Goal: Information Seeking & Learning: Find specific fact

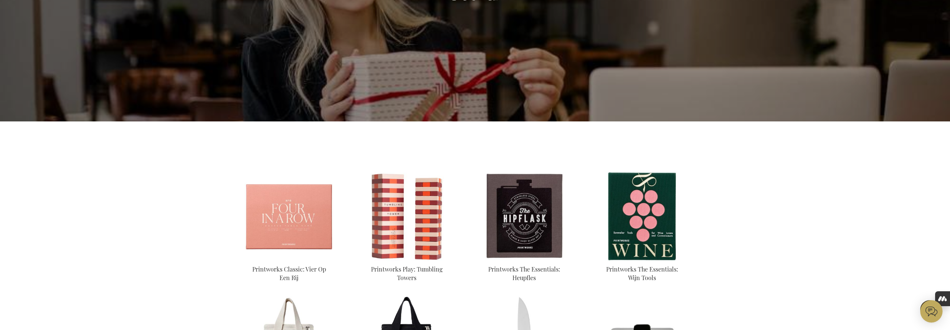
scroll to position [21, 0]
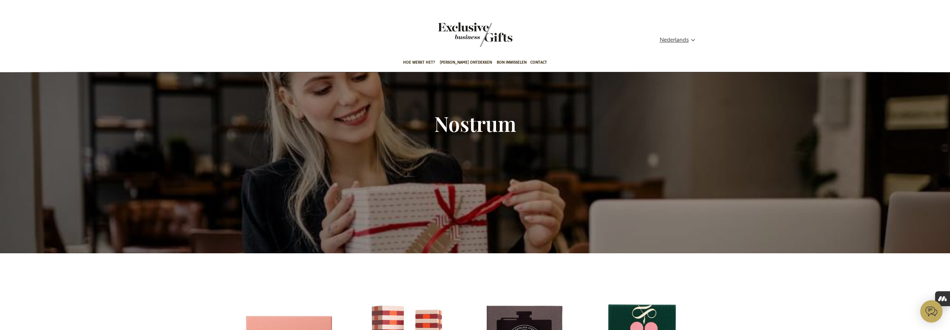
scroll to position [148, 0]
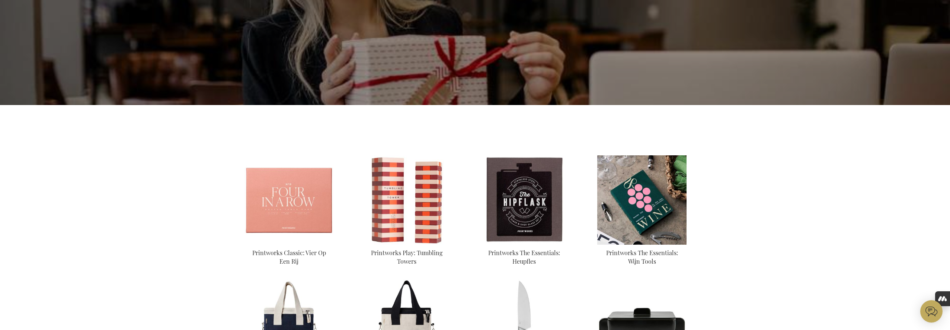
click at [656, 187] on img at bounding box center [641, 199] width 89 height 89
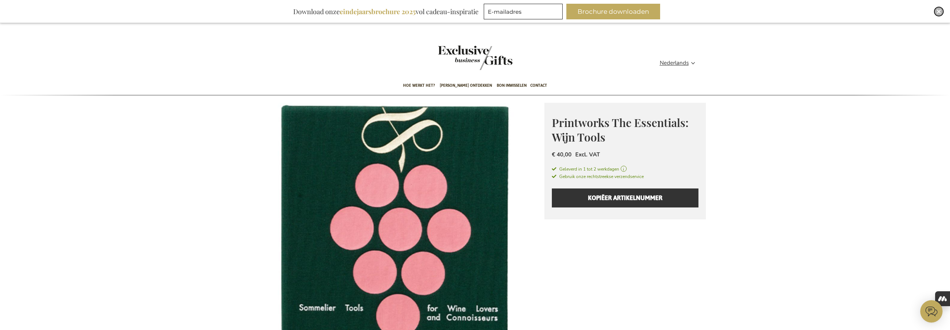
click at [939, 13] on img "Close" at bounding box center [938, 11] width 4 height 4
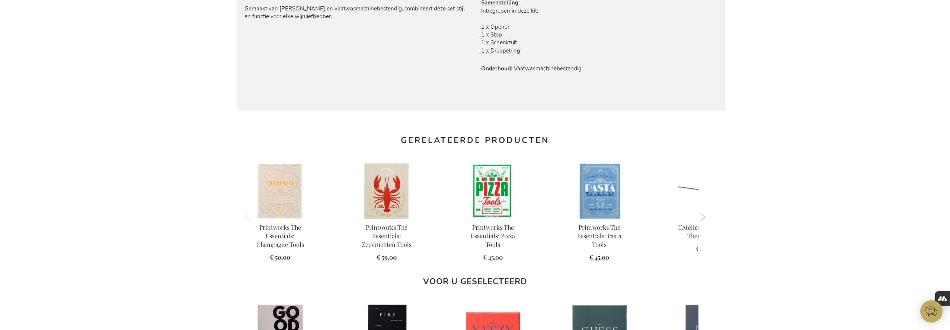
scroll to position [422, 0]
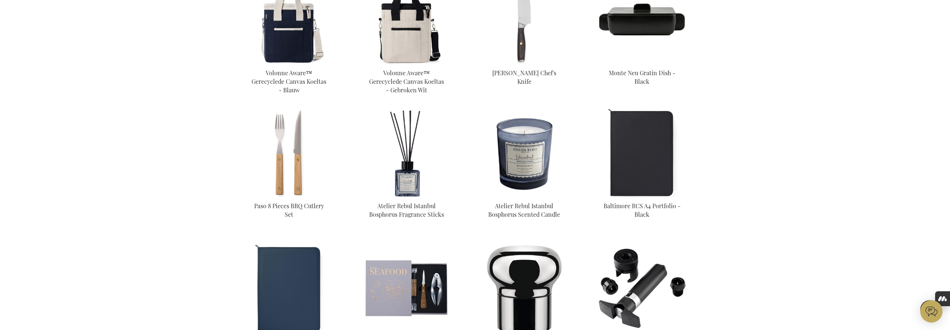
scroll to position [454, 0]
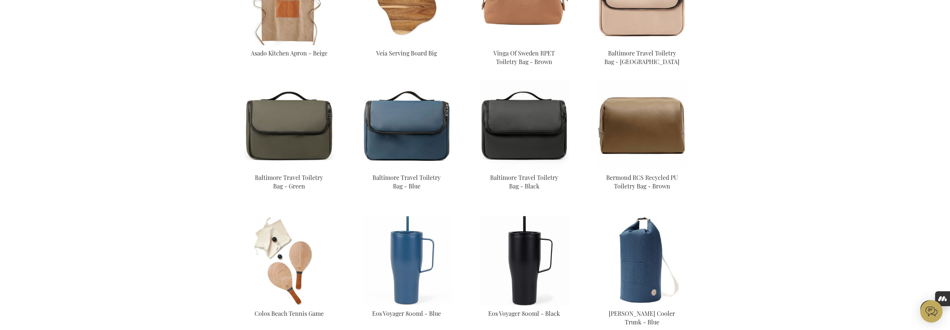
scroll to position [874, 0]
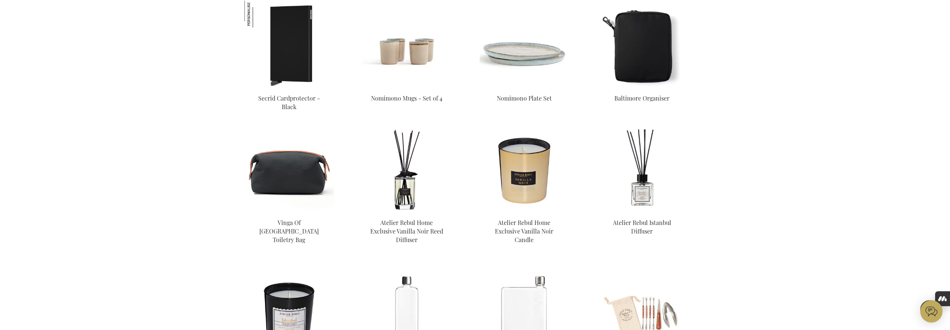
scroll to position [1599, 0]
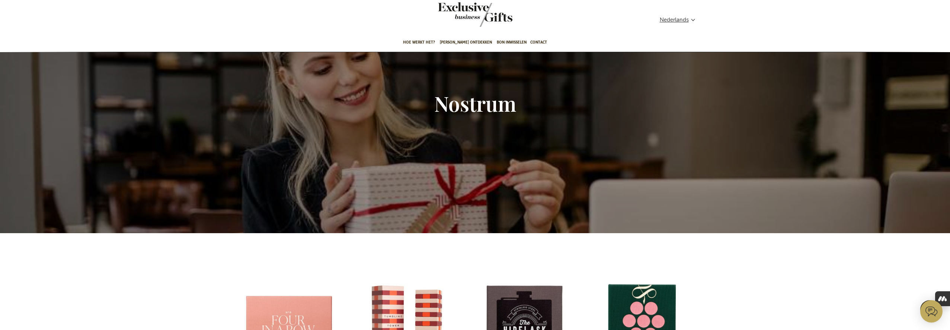
scroll to position [3, 0]
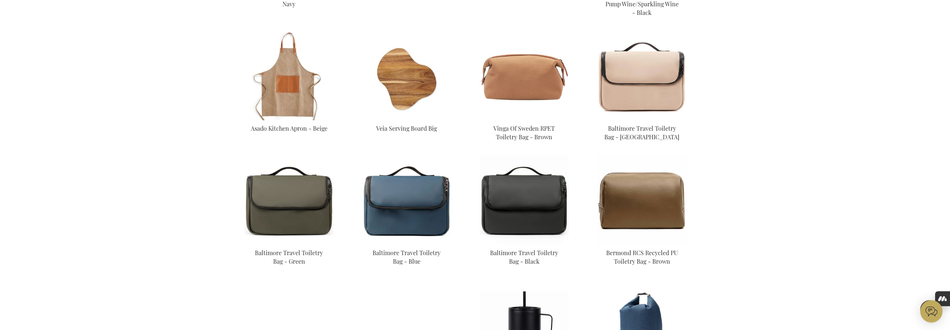
scroll to position [902, 0]
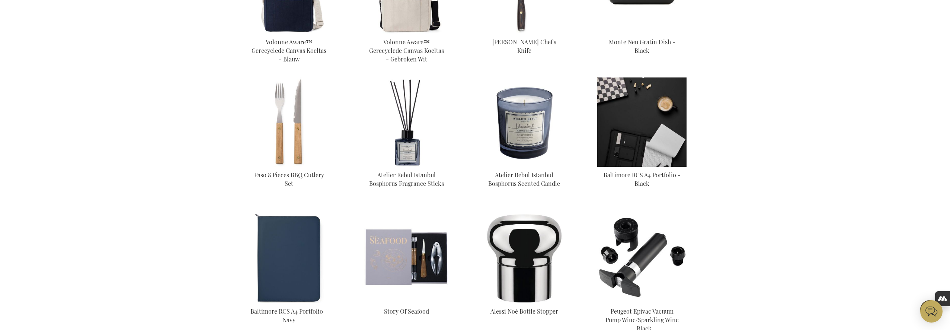
scroll to position [483, 0]
click at [647, 127] on img at bounding box center [641, 121] width 89 height 89
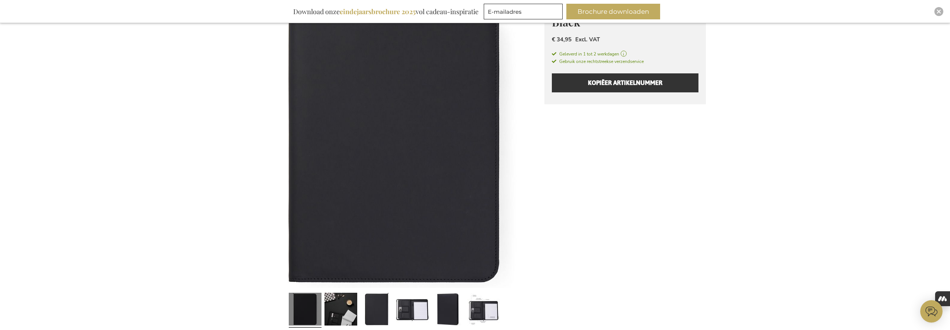
scroll to position [231, 0]
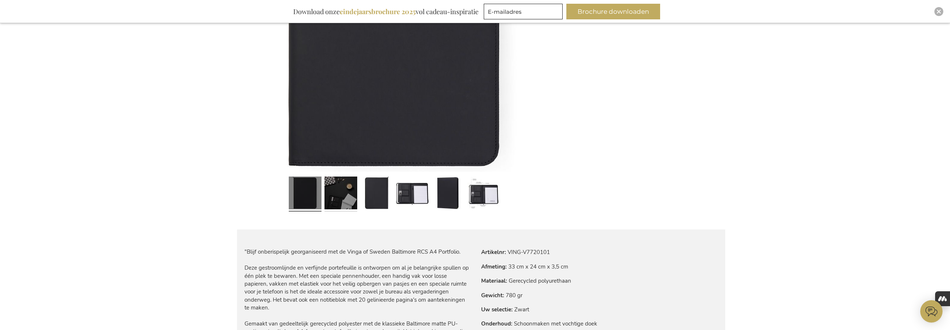
click at [354, 202] on link at bounding box center [340, 193] width 33 height 41
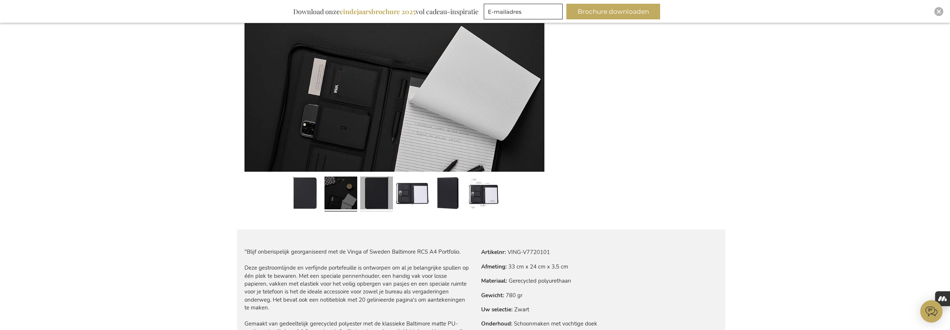
click at [372, 199] on link at bounding box center [376, 193] width 33 height 41
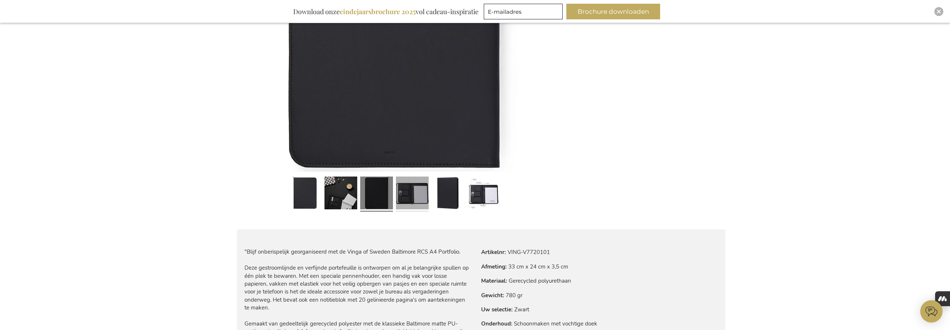
click at [403, 199] on link at bounding box center [412, 193] width 33 height 41
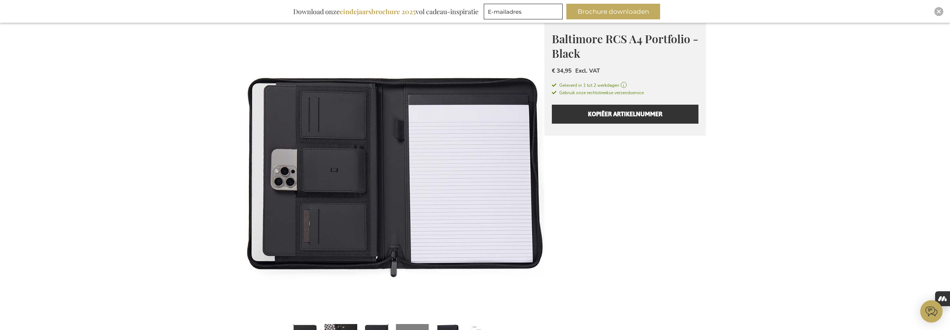
scroll to position [83, 0]
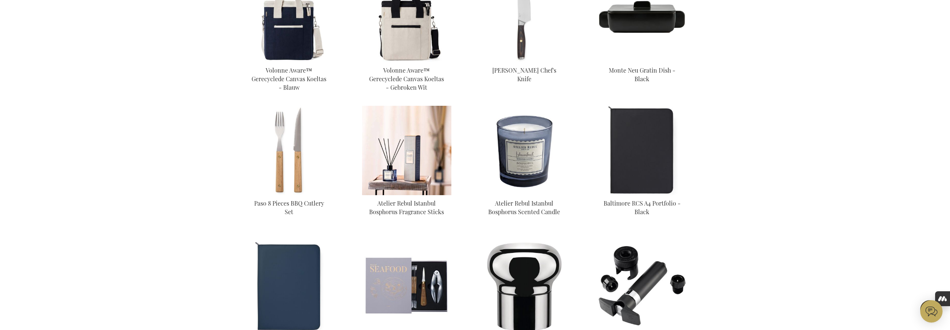
scroll to position [176, 0]
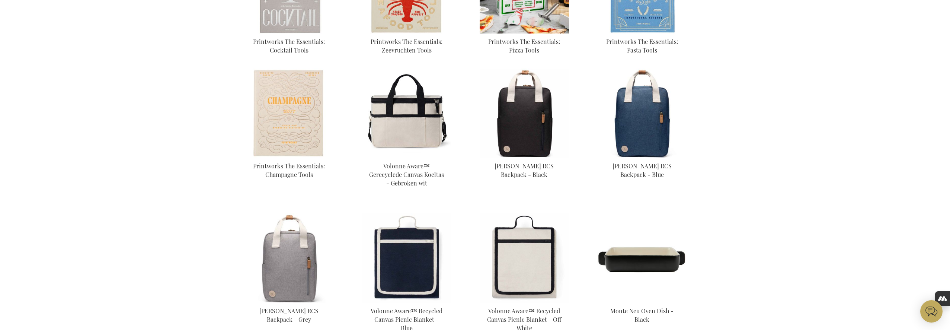
scroll to position [494, 0]
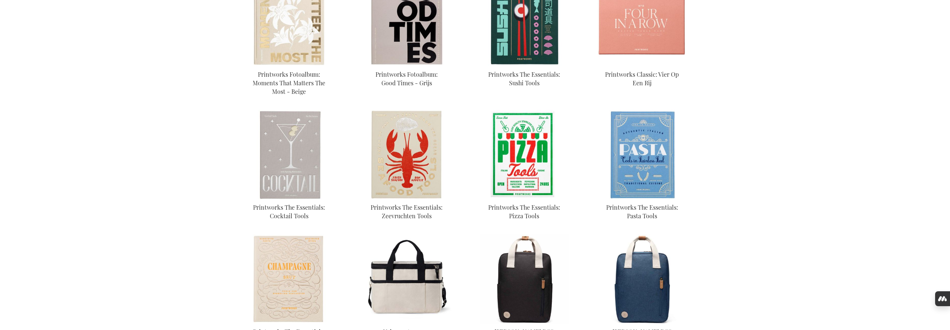
scroll to position [599, 0]
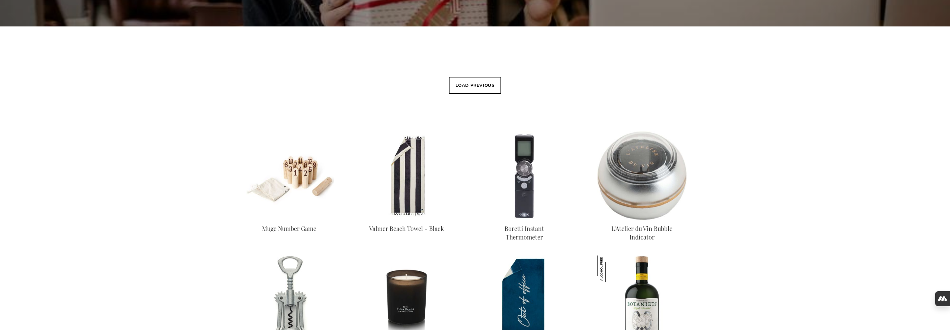
scroll to position [255, 0]
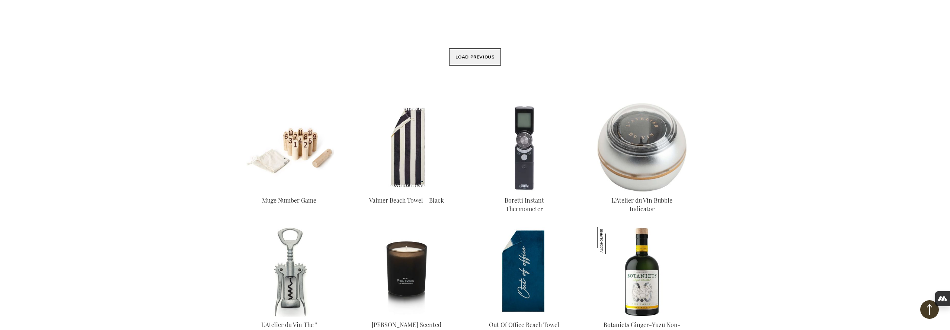
click at [471, 54] on button "Load previous" at bounding box center [475, 56] width 53 height 17
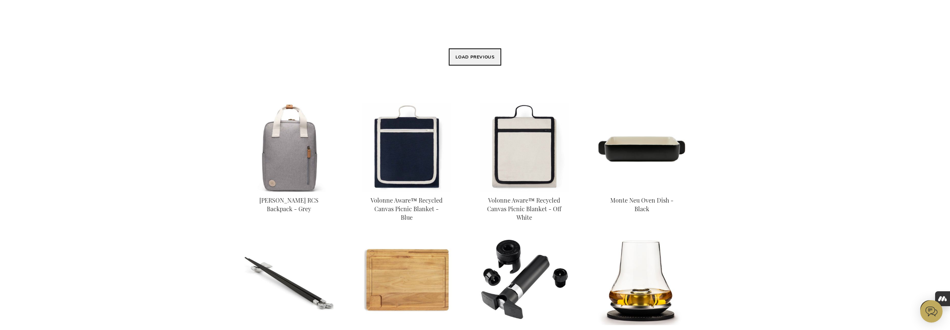
click at [464, 65] on button "Load previous" at bounding box center [475, 56] width 53 height 17
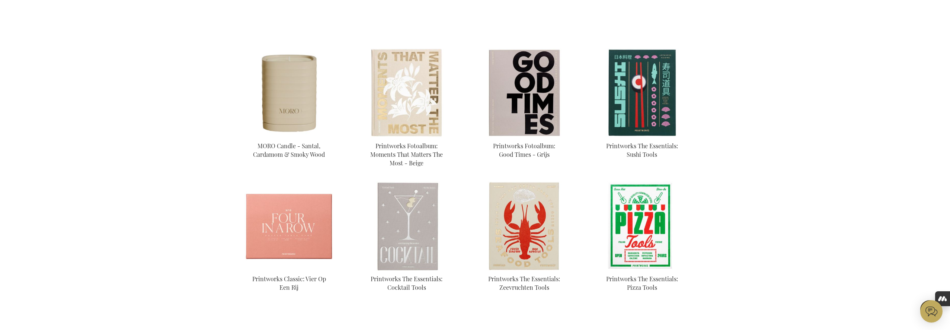
scroll to position [262, 0]
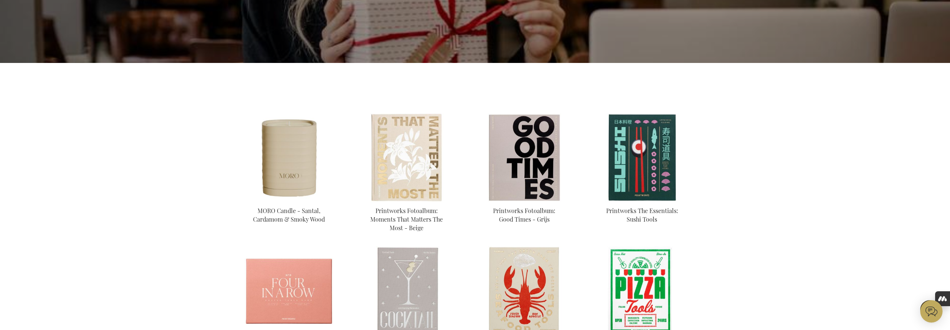
scroll to position [189, 0]
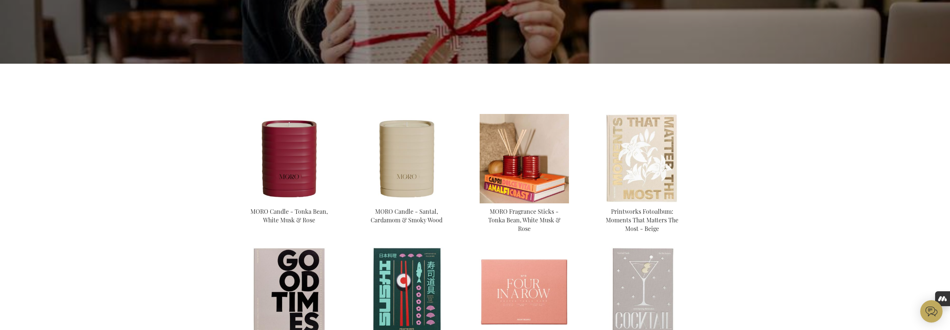
click at [526, 178] on img at bounding box center [524, 158] width 89 height 89
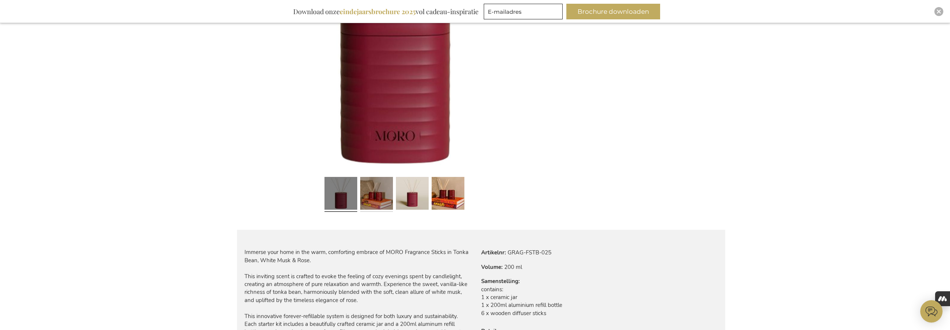
scroll to position [235, 0]
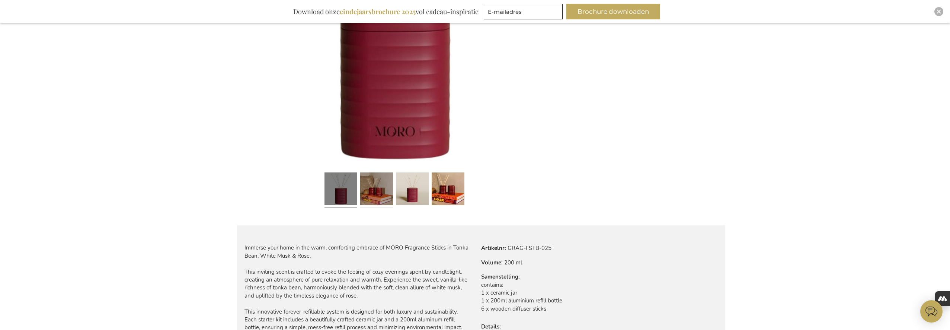
click at [375, 196] on link at bounding box center [376, 189] width 33 height 41
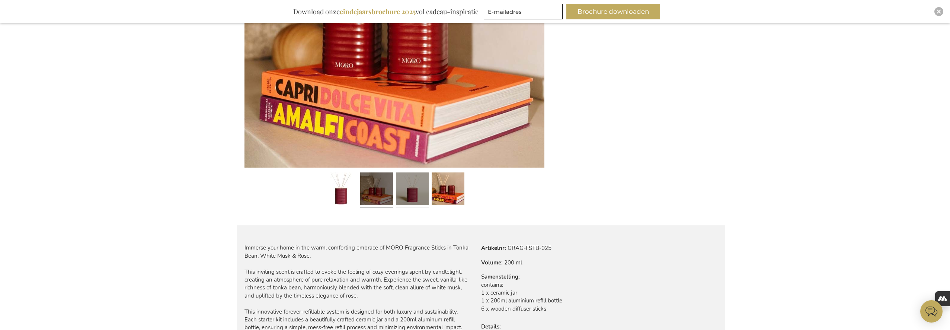
click at [403, 197] on link at bounding box center [412, 189] width 33 height 41
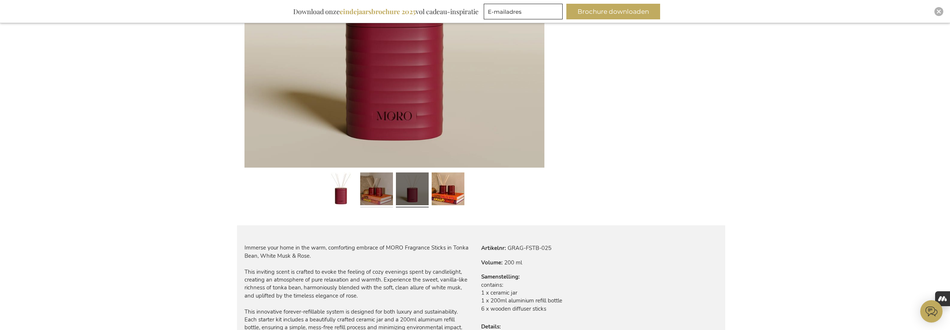
click at [381, 197] on link at bounding box center [376, 189] width 33 height 41
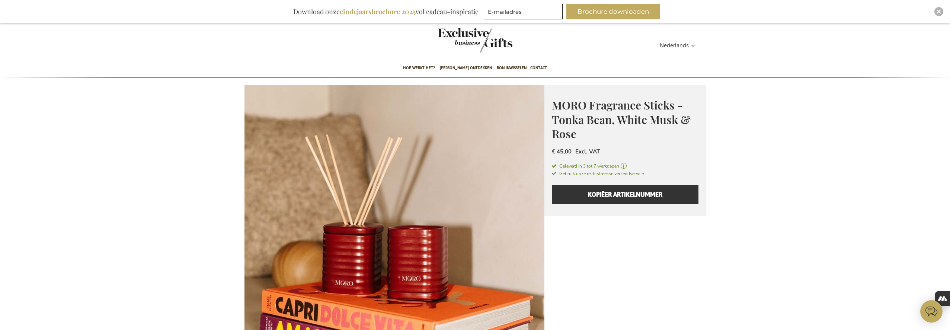
scroll to position [0, 0]
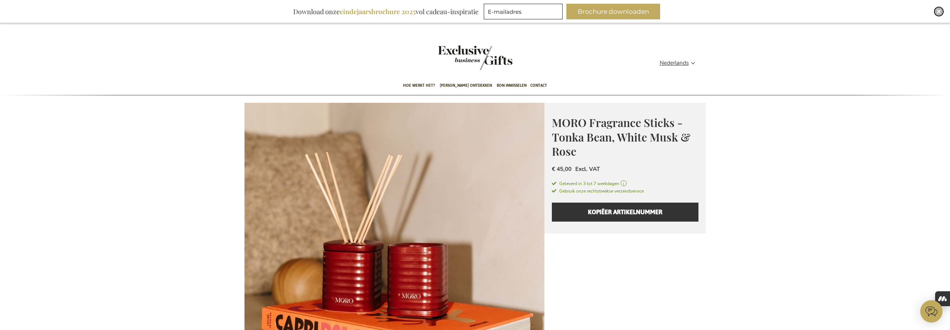
click at [937, 9] on div "Close" at bounding box center [938, 11] width 9 height 9
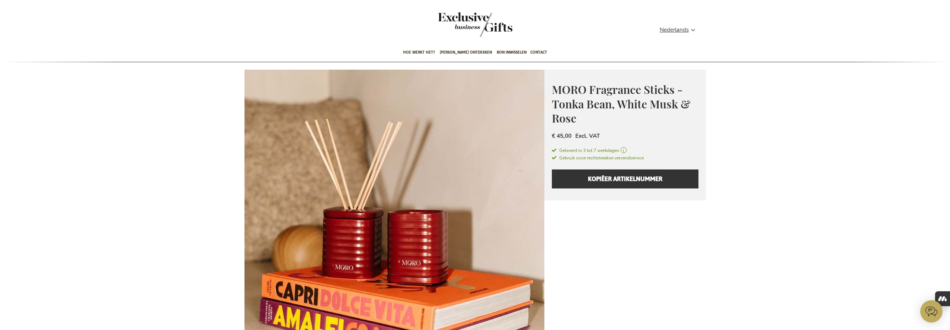
scroll to position [11, 0]
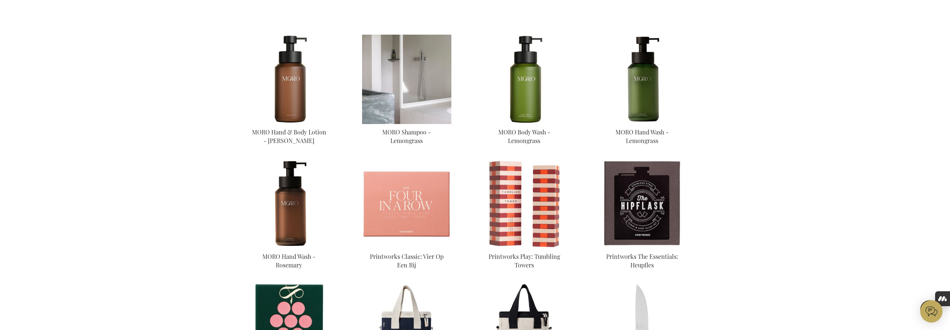
scroll to position [268, 0]
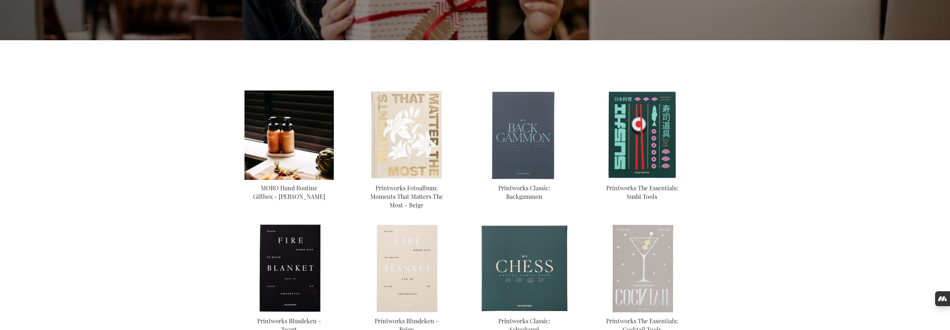
click at [283, 135] on img at bounding box center [288, 134] width 89 height 89
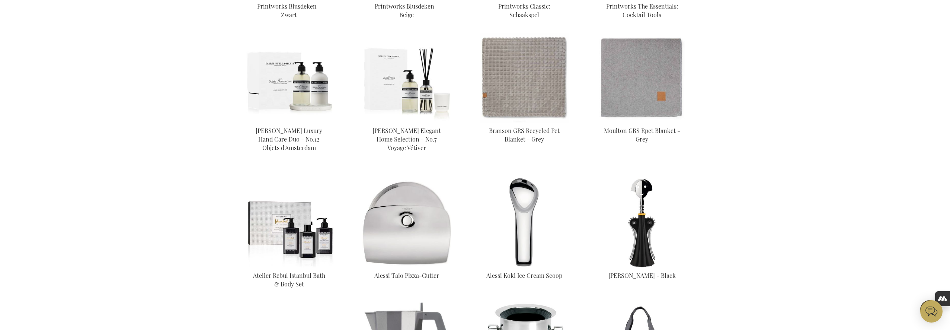
scroll to position [526, 0]
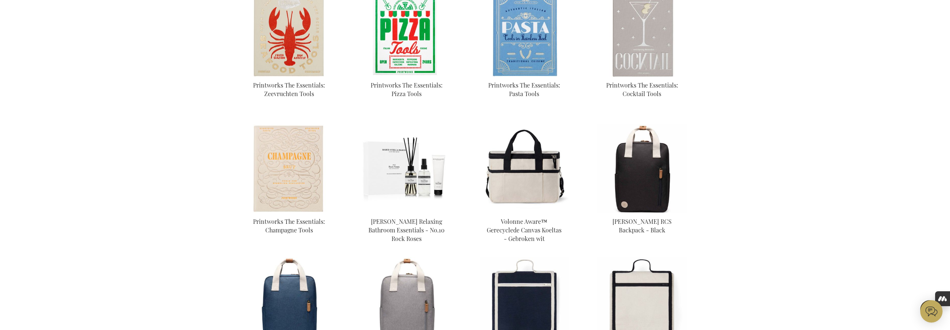
scroll to position [544, 0]
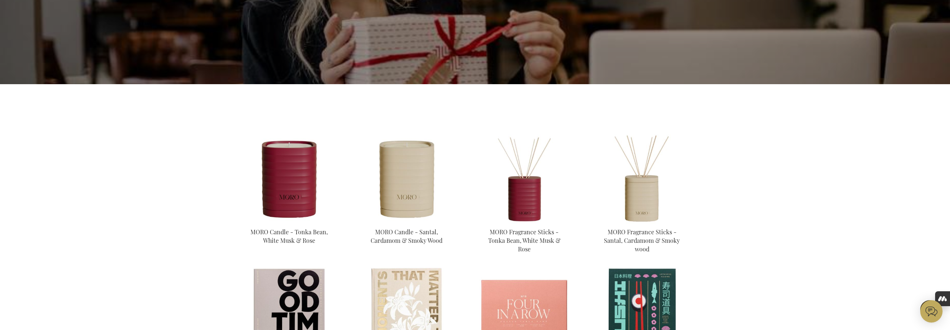
scroll to position [137, 0]
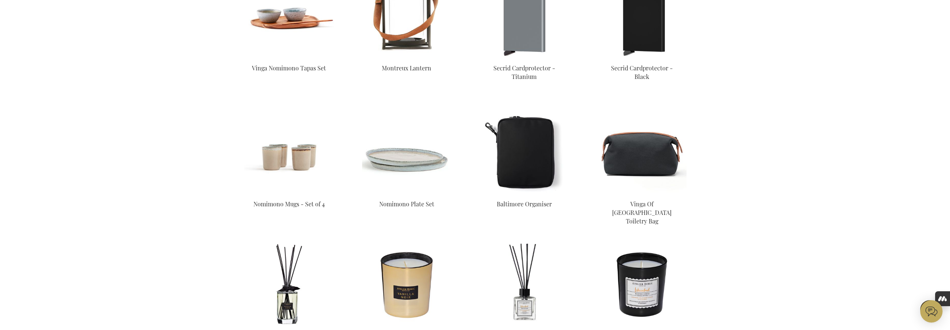
scroll to position [1964, 0]
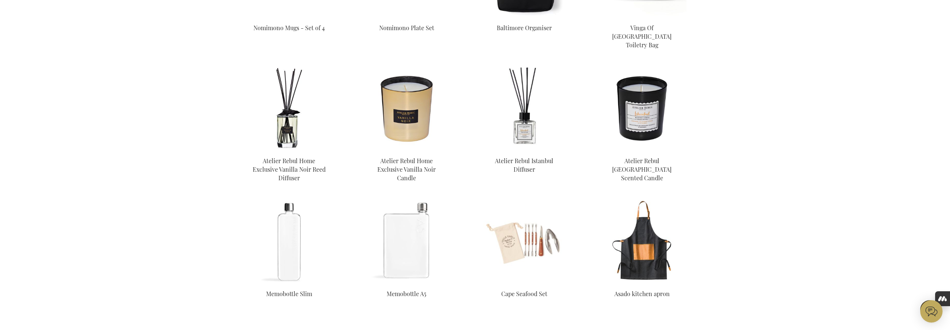
scroll to position [1964, 0]
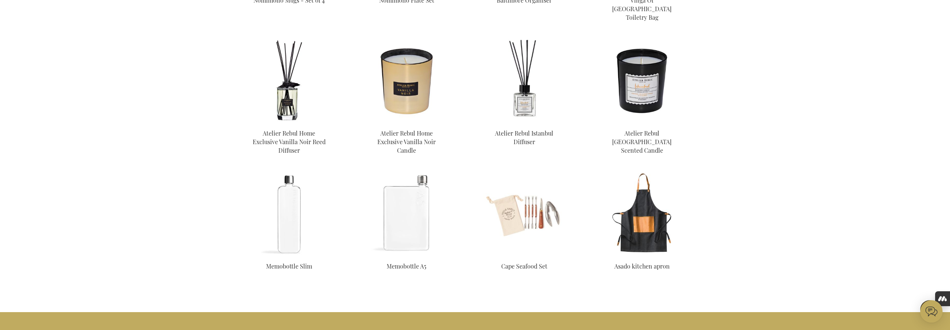
click at [525, 193] on img at bounding box center [524, 213] width 89 height 89
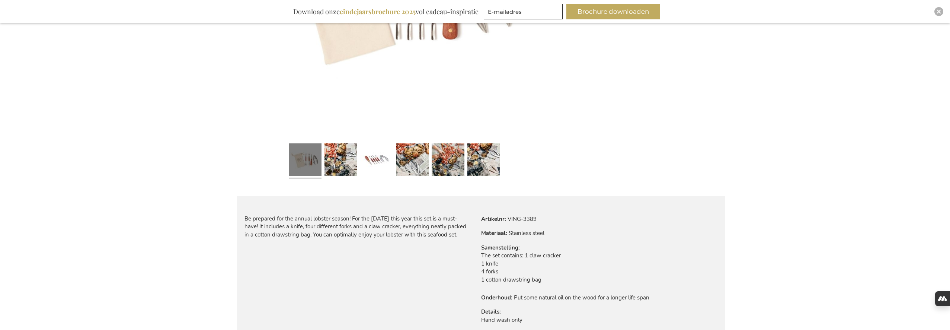
scroll to position [261, 0]
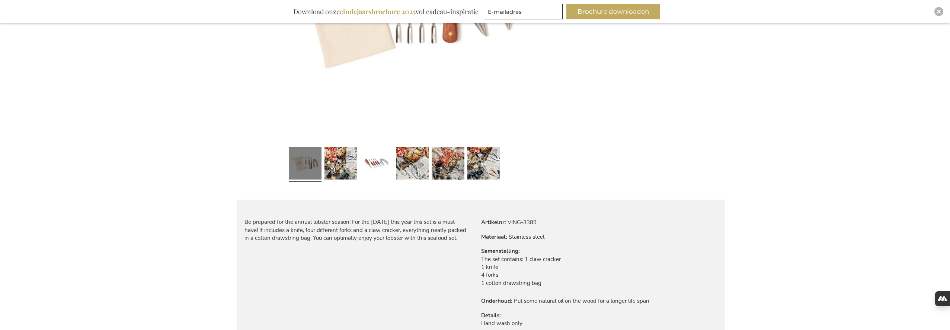
click at [0, 0] on td "VING-3389" at bounding box center [0, 0] width 0 height 0
click at [541, 222] on tr "Artikelnr VING-3389" at bounding box center [565, 222] width 168 height 8
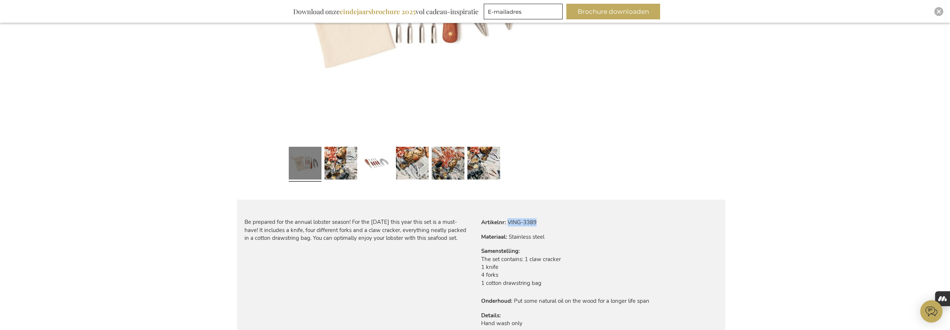
drag, startPoint x: 544, startPoint y: 221, endPoint x: 508, endPoint y: 222, distance: 35.7
click at [508, 222] on tr "Artikelnr VING-3389" at bounding box center [565, 222] width 168 height 8
copy td "VING-3389"
